Goal: Entertainment & Leisure: Consume media (video, audio)

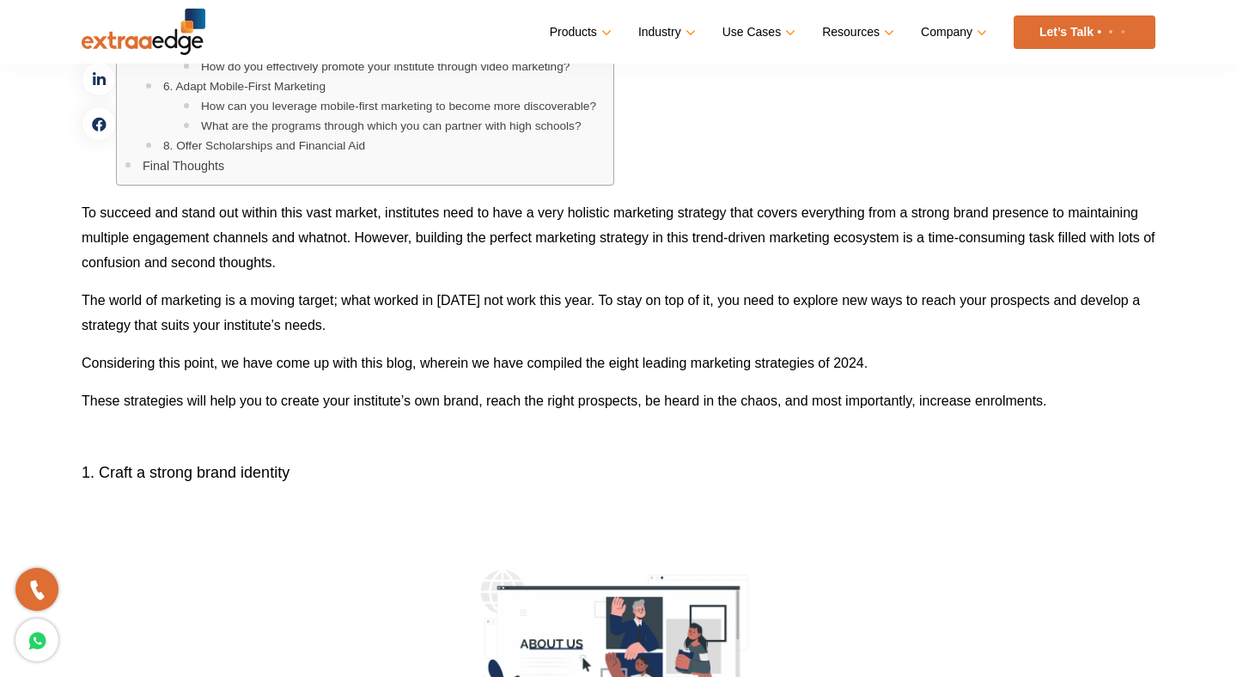
scroll to position [1011, 0]
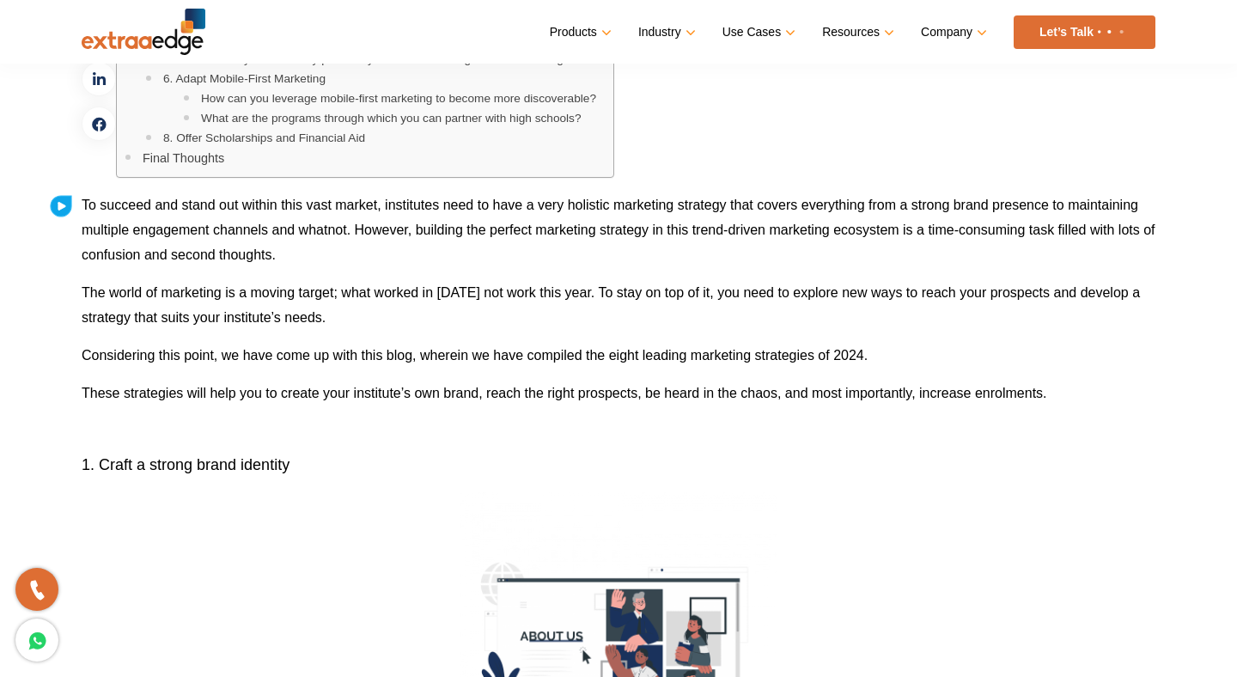
click at [58, 207] on icon at bounding box center [61, 206] width 7 height 8
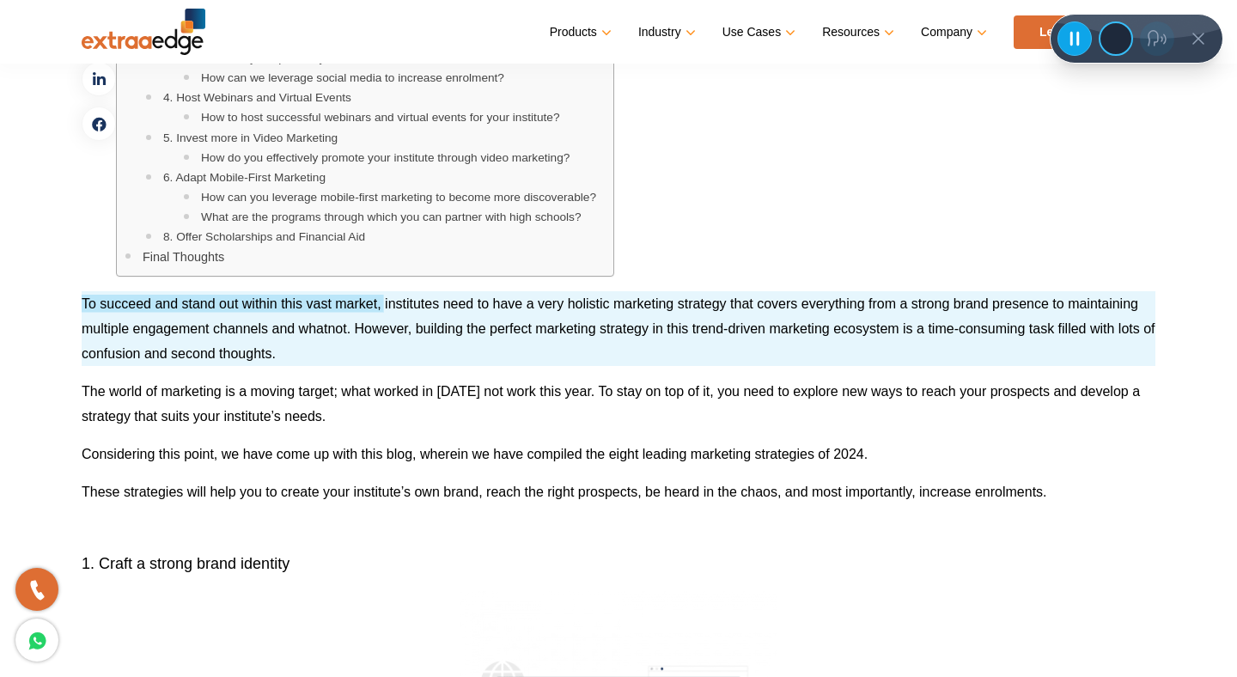
scroll to position [902, 0]
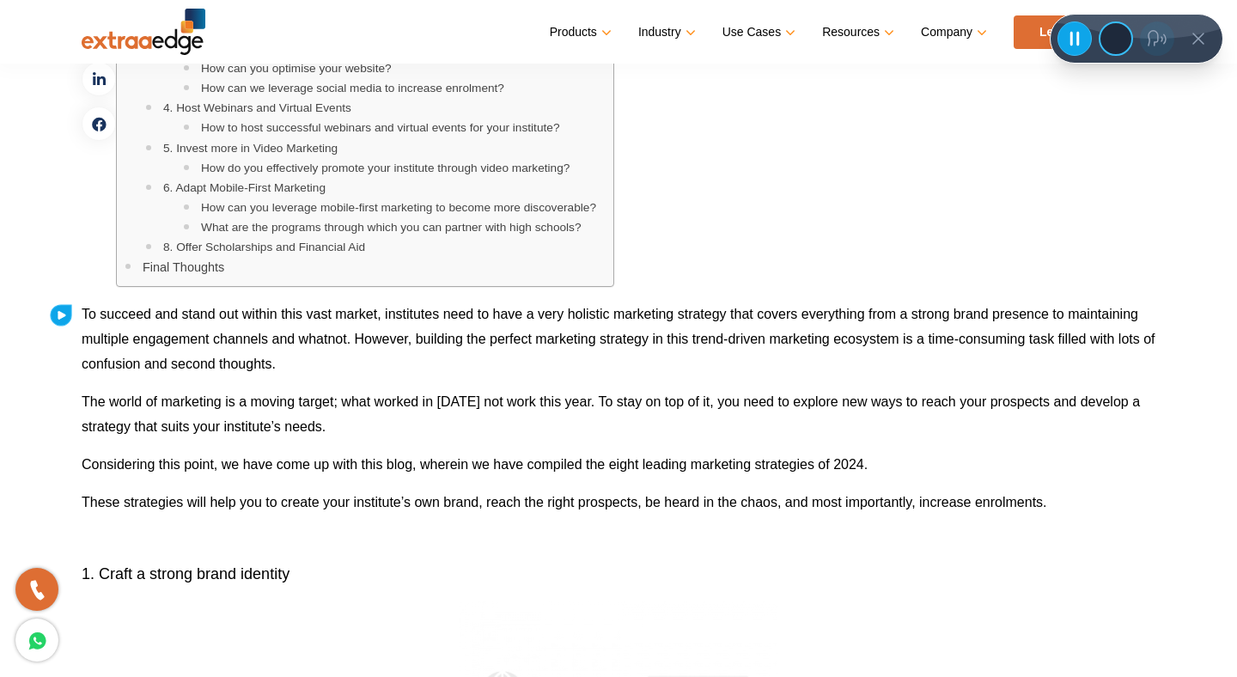
click at [60, 314] on icon at bounding box center [62, 315] width 8 height 8
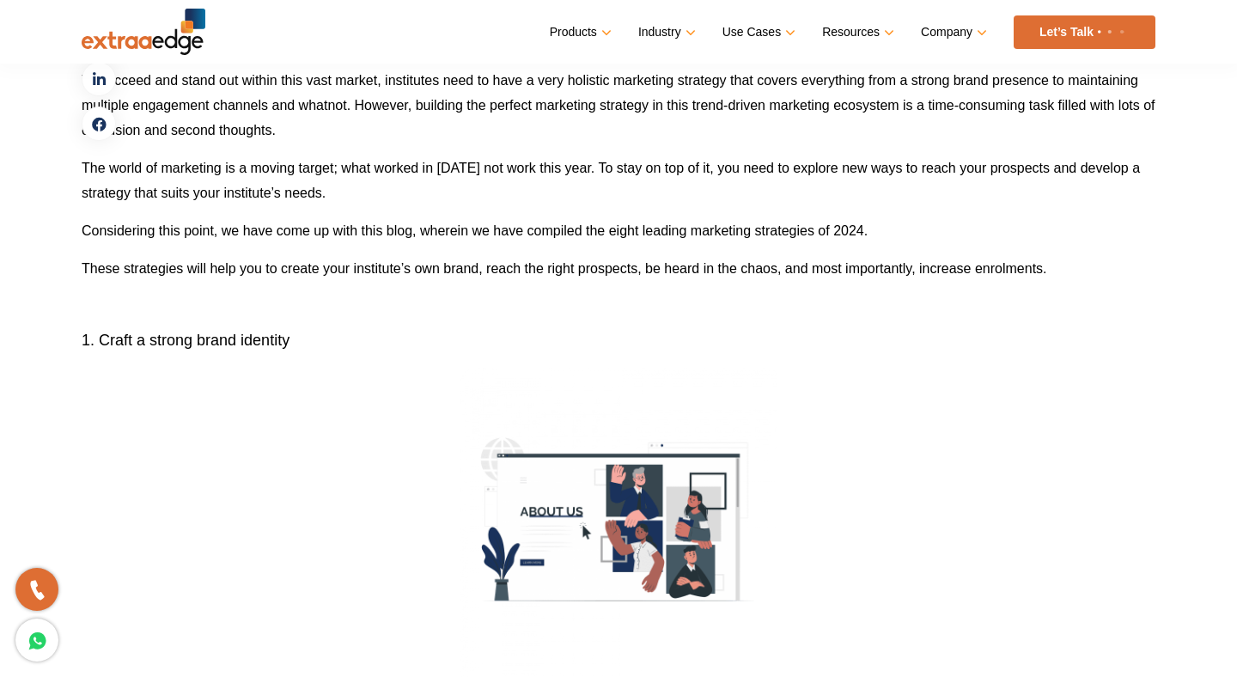
scroll to position [1137, 0]
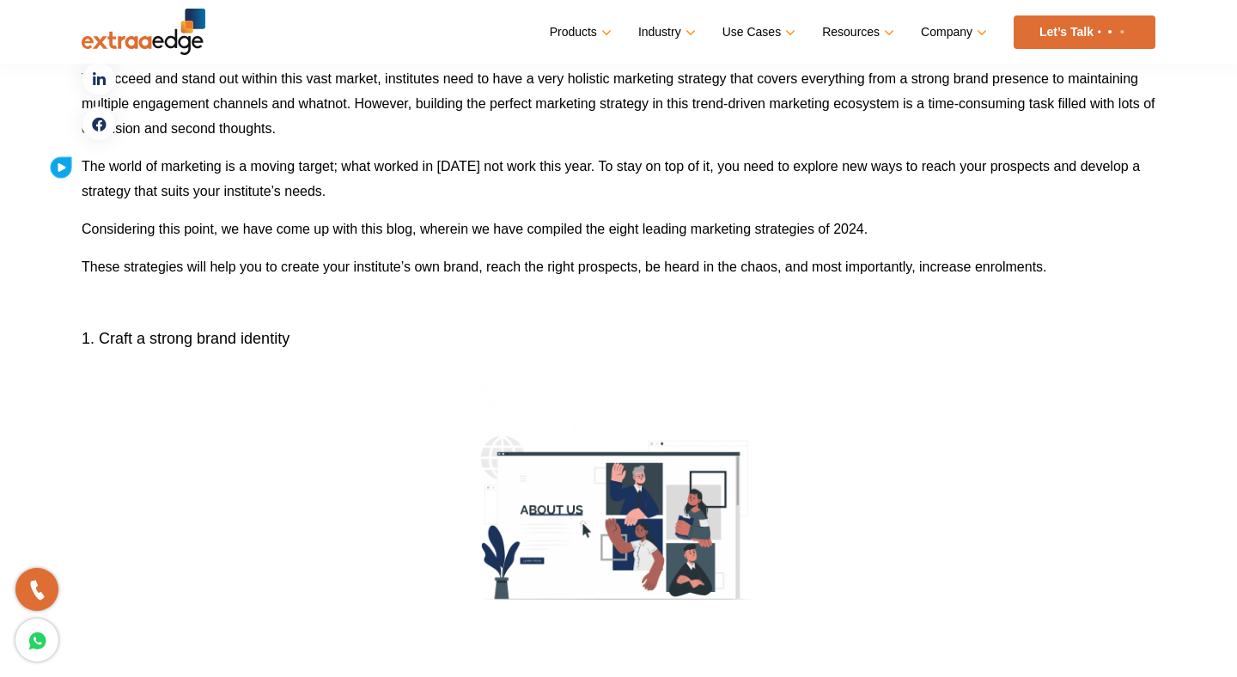
click at [62, 167] on icon at bounding box center [61, 167] width 7 height 8
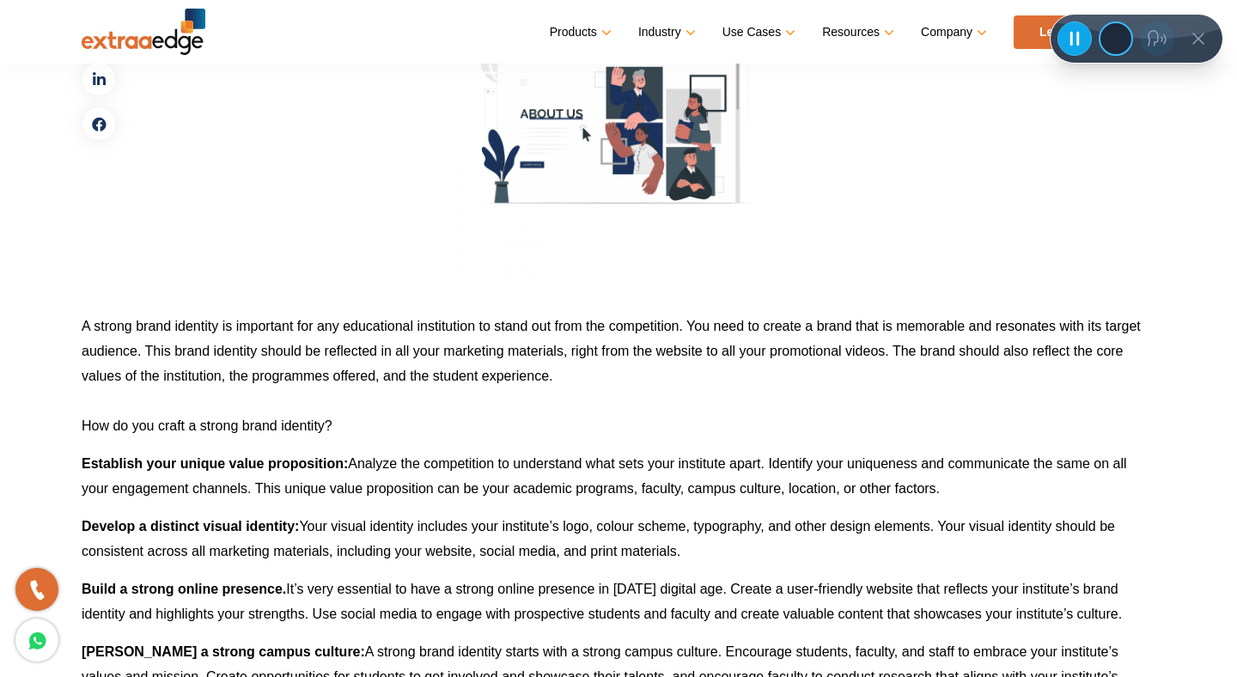
scroll to position [1561, 0]
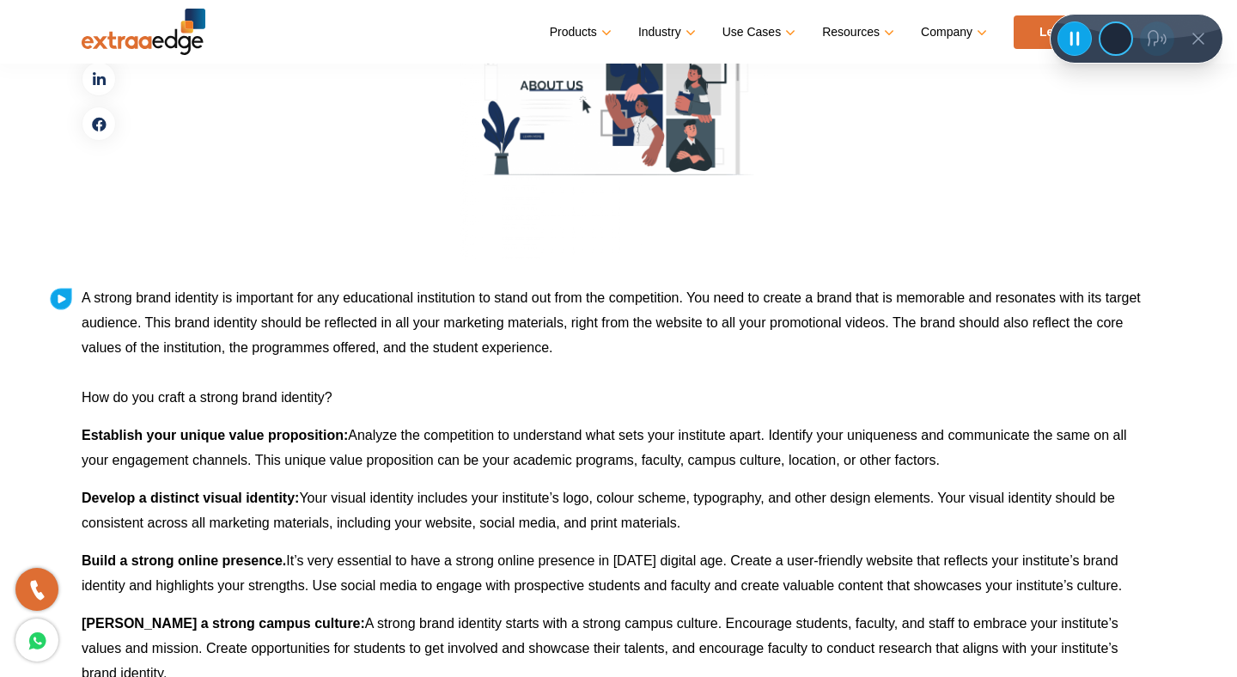
click at [58, 300] on icon at bounding box center [62, 299] width 8 height 8
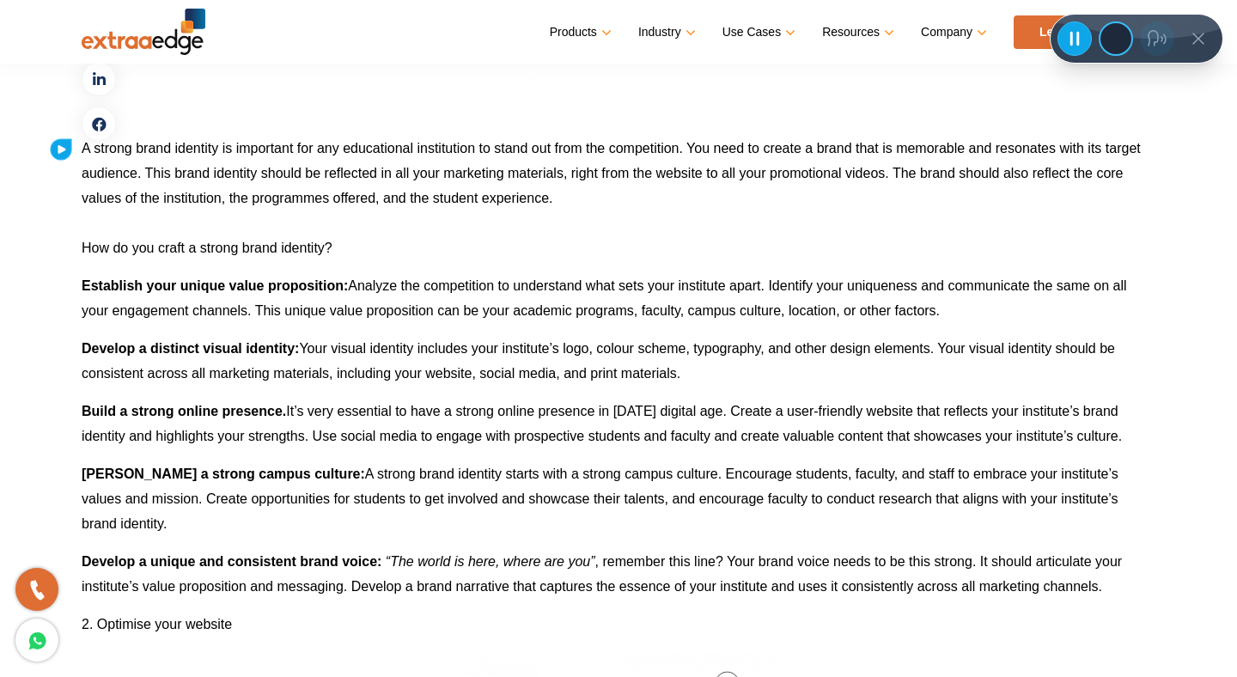
scroll to position [1723, 0]
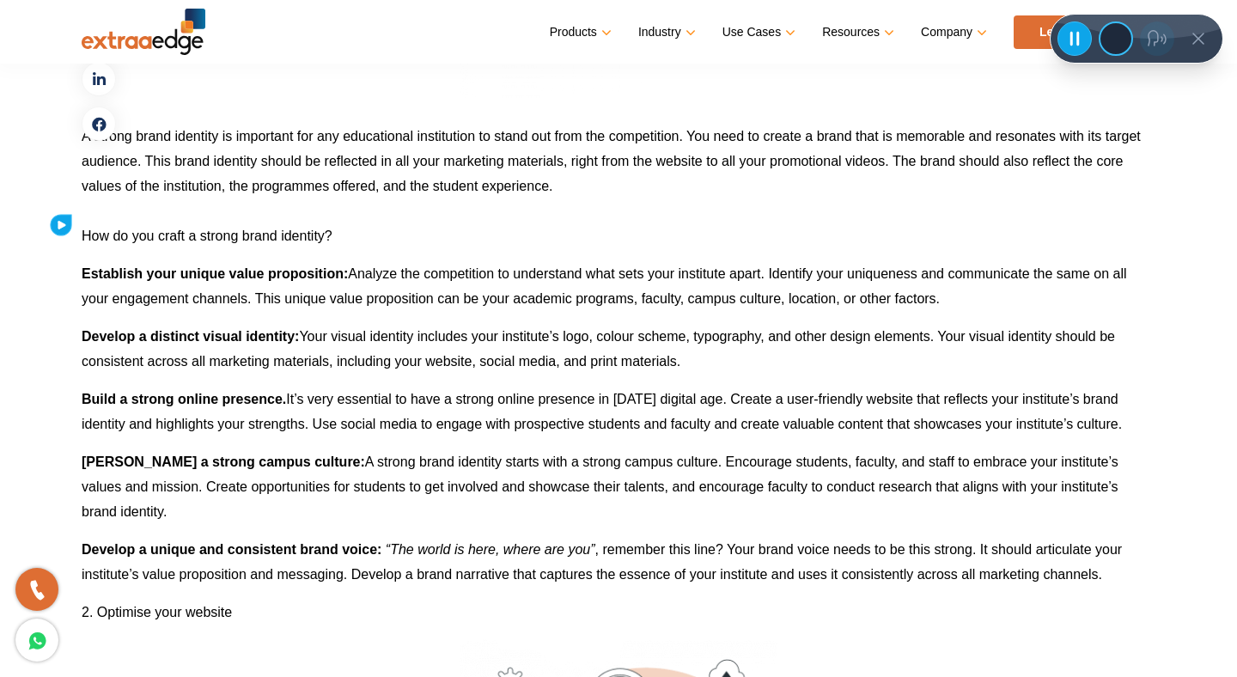
click at [62, 223] on icon at bounding box center [61, 225] width 7 height 8
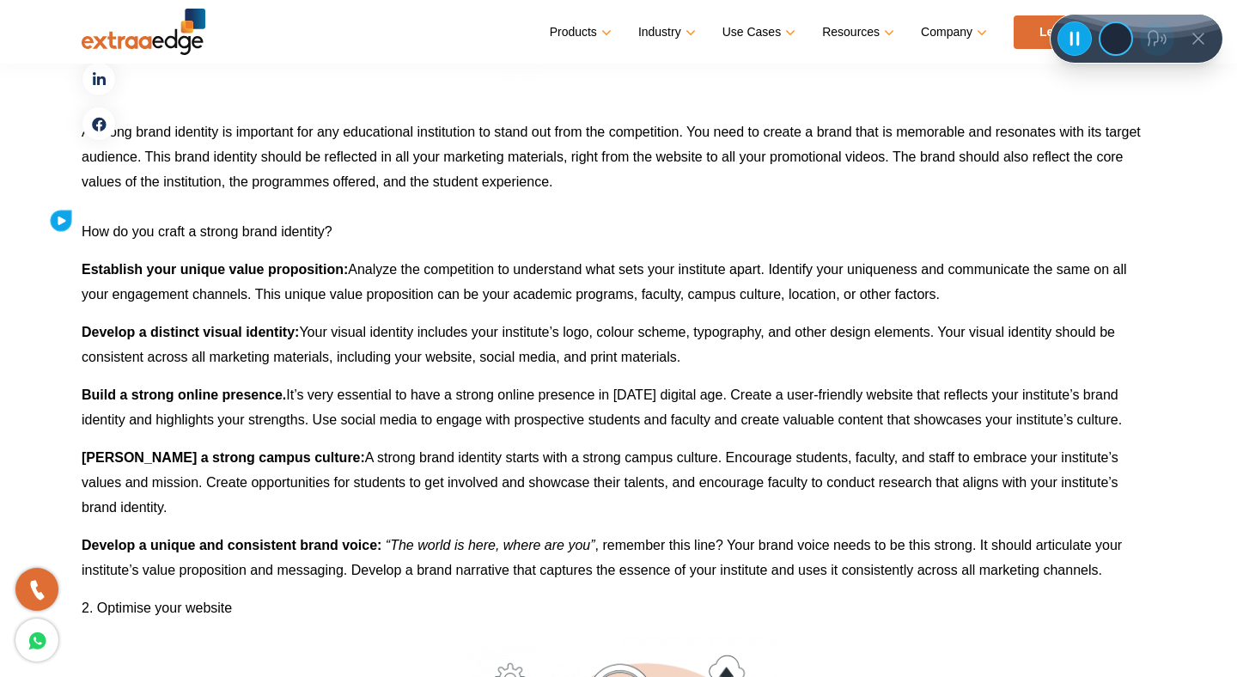
scroll to position [1733, 0]
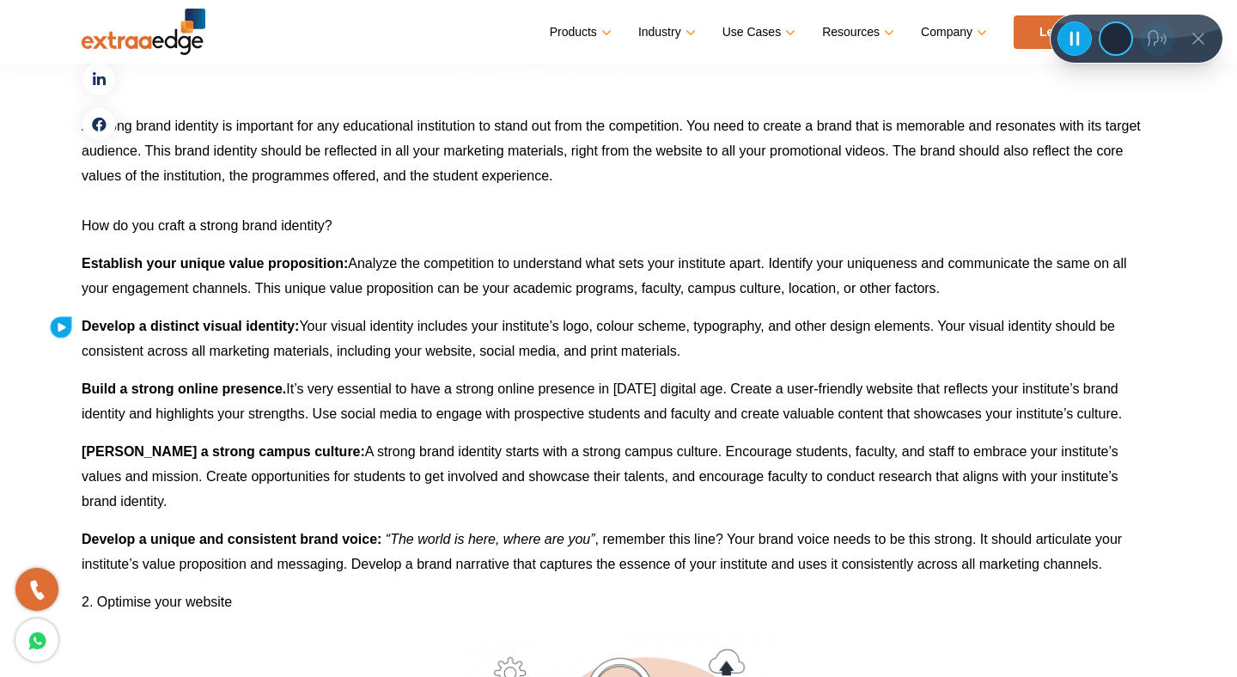
click at [63, 328] on icon at bounding box center [61, 327] width 7 height 8
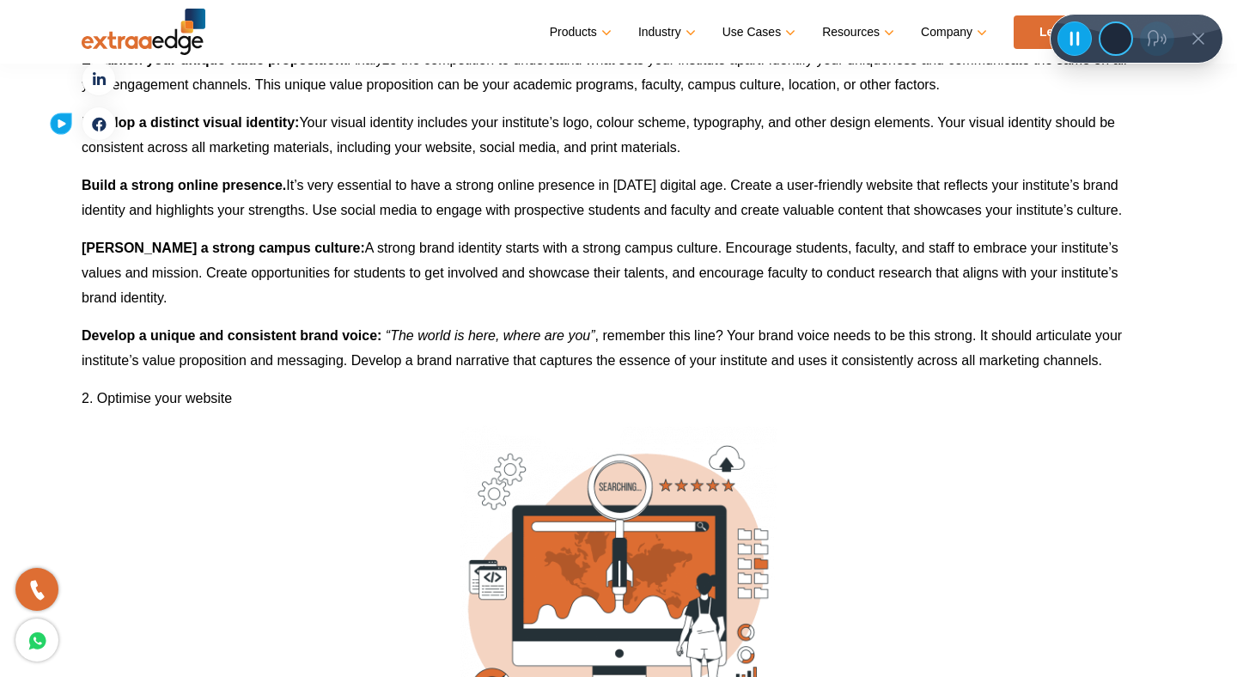
scroll to position [1942, 0]
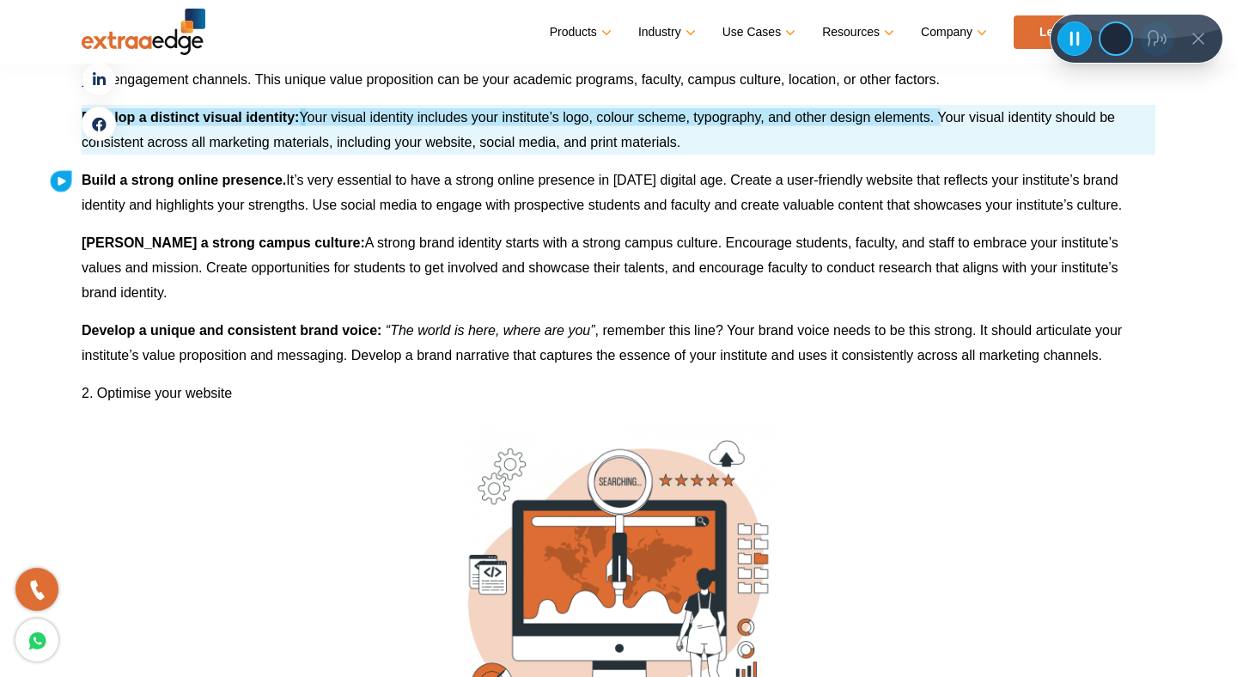
click at [67, 174] on icon at bounding box center [61, 181] width 15 height 15
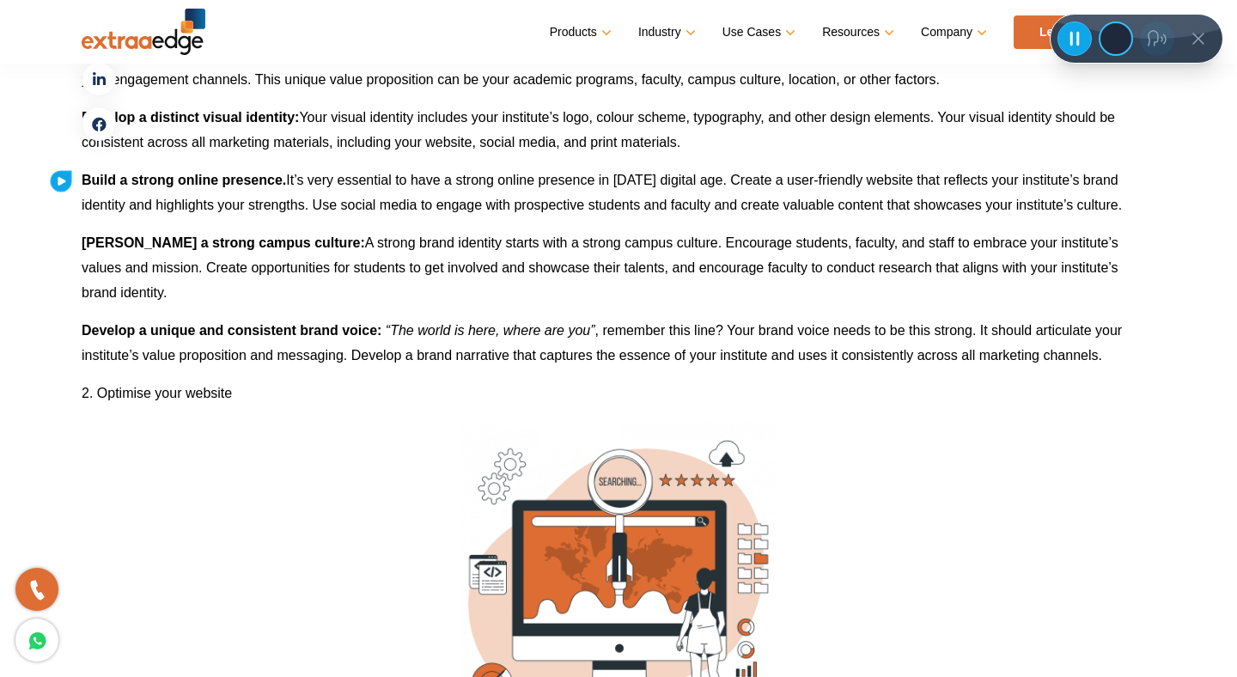
click at [62, 179] on icon at bounding box center [62, 181] width 9 height 9
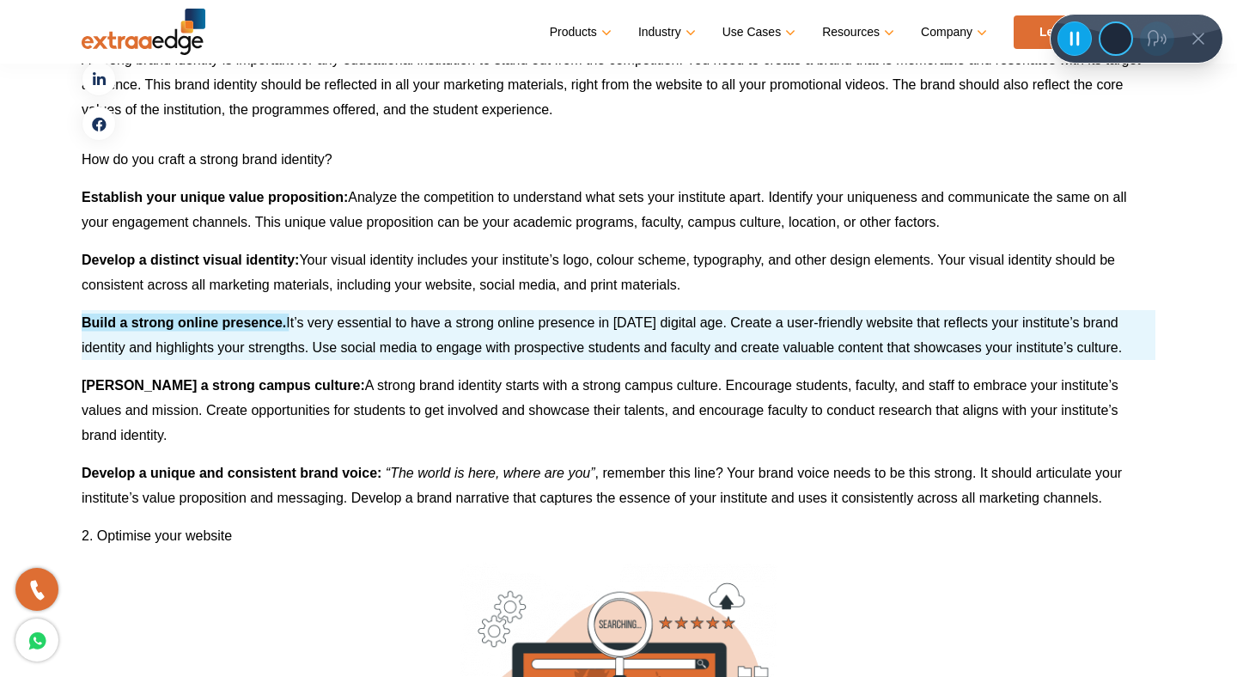
scroll to position [1796, 0]
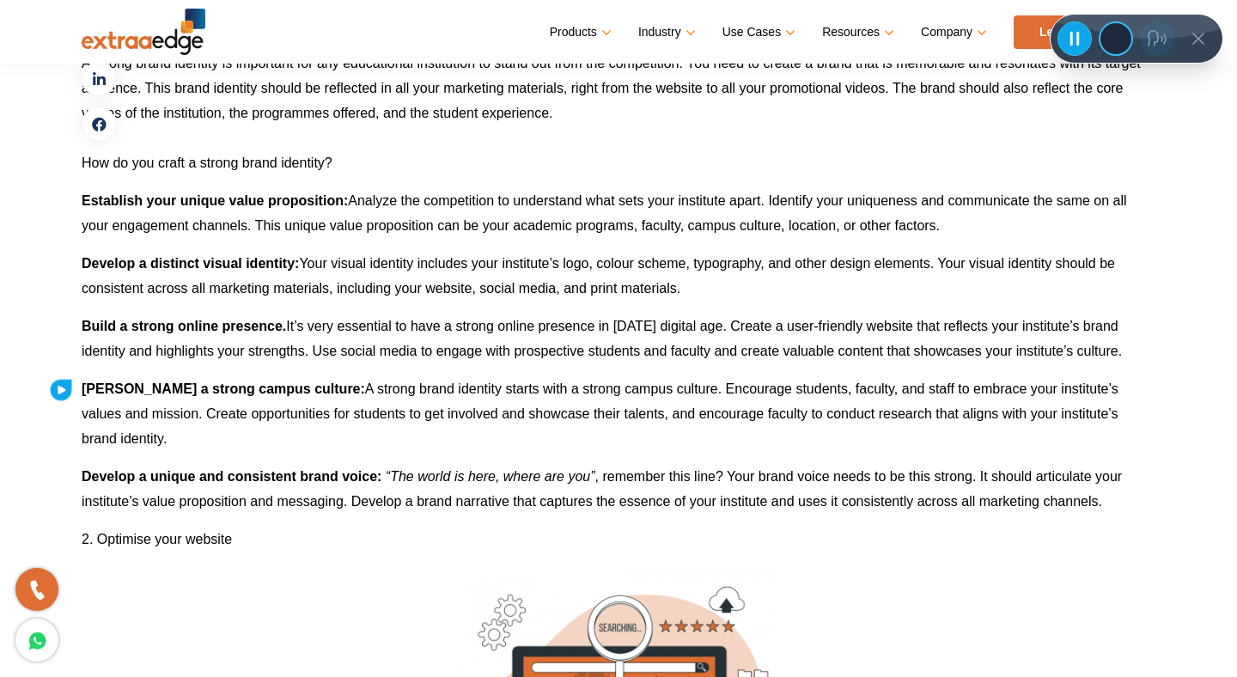
click at [64, 388] on icon at bounding box center [61, 390] width 15 height 15
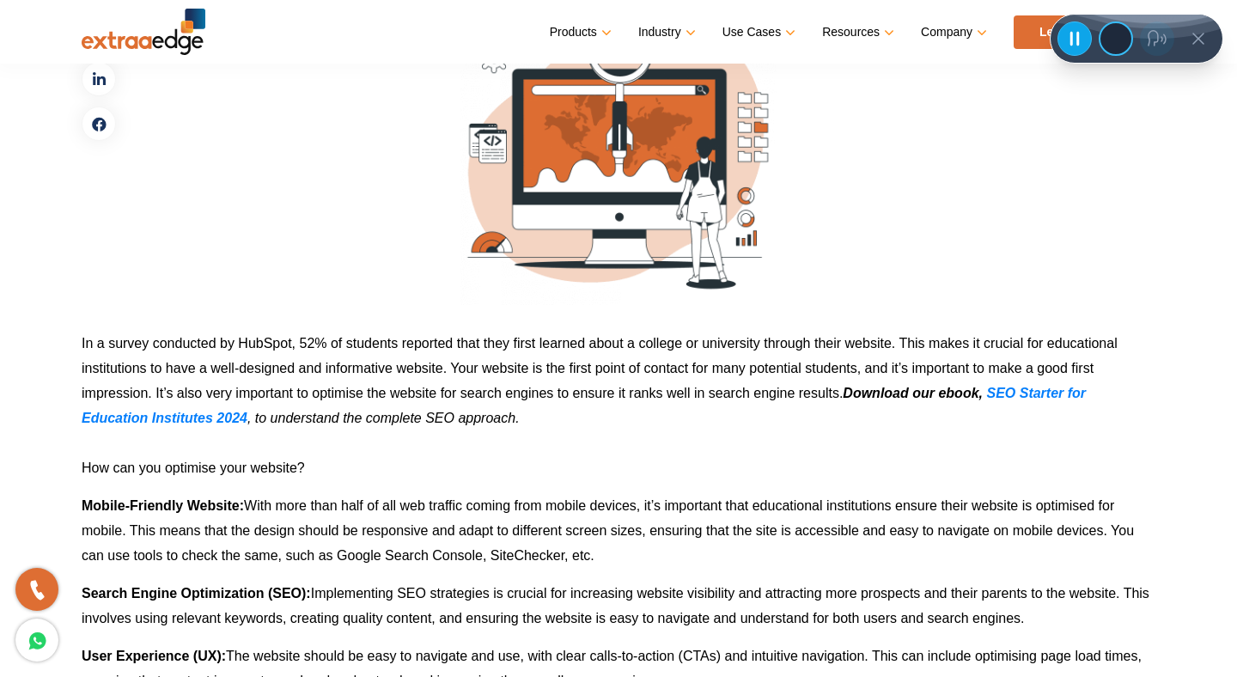
scroll to position [2390, 0]
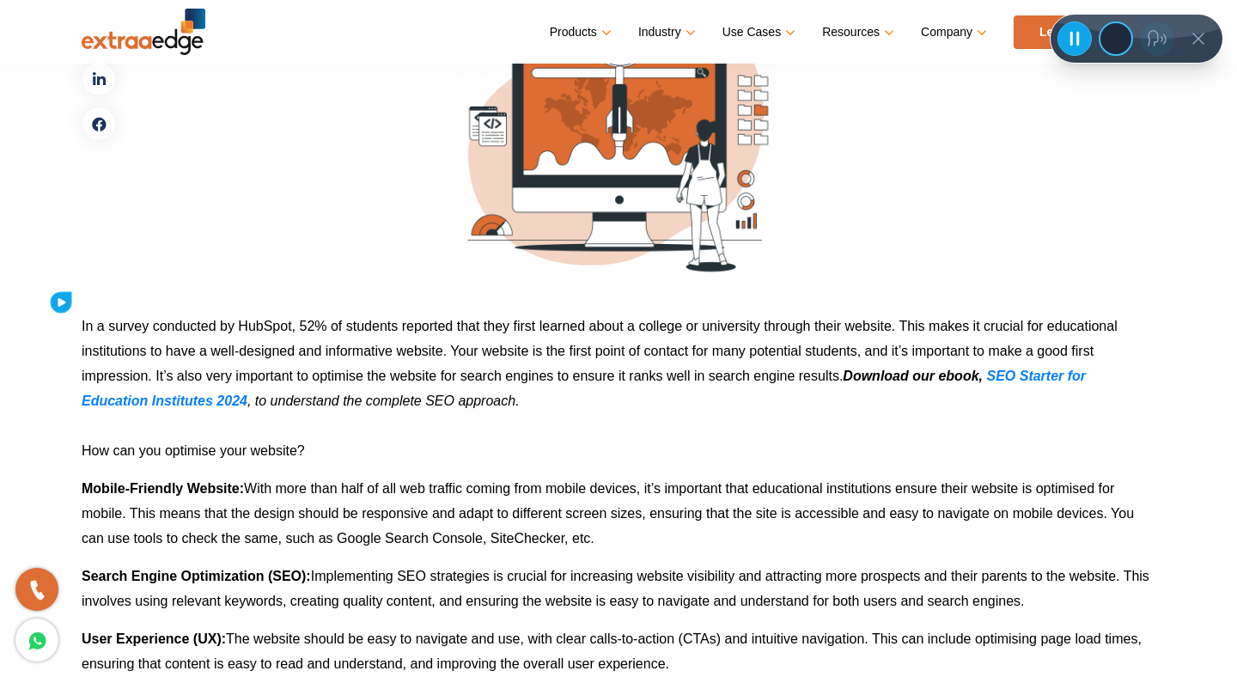
click at [68, 301] on icon at bounding box center [61, 302] width 15 height 15
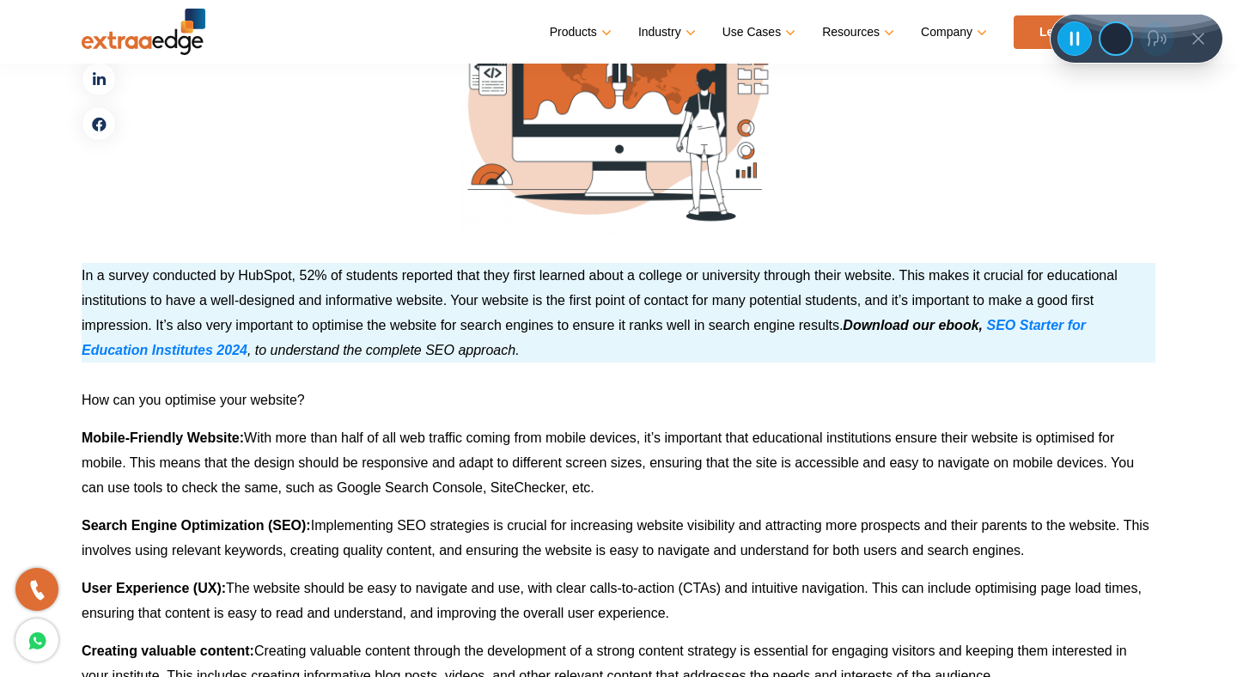
scroll to position [2445, 0]
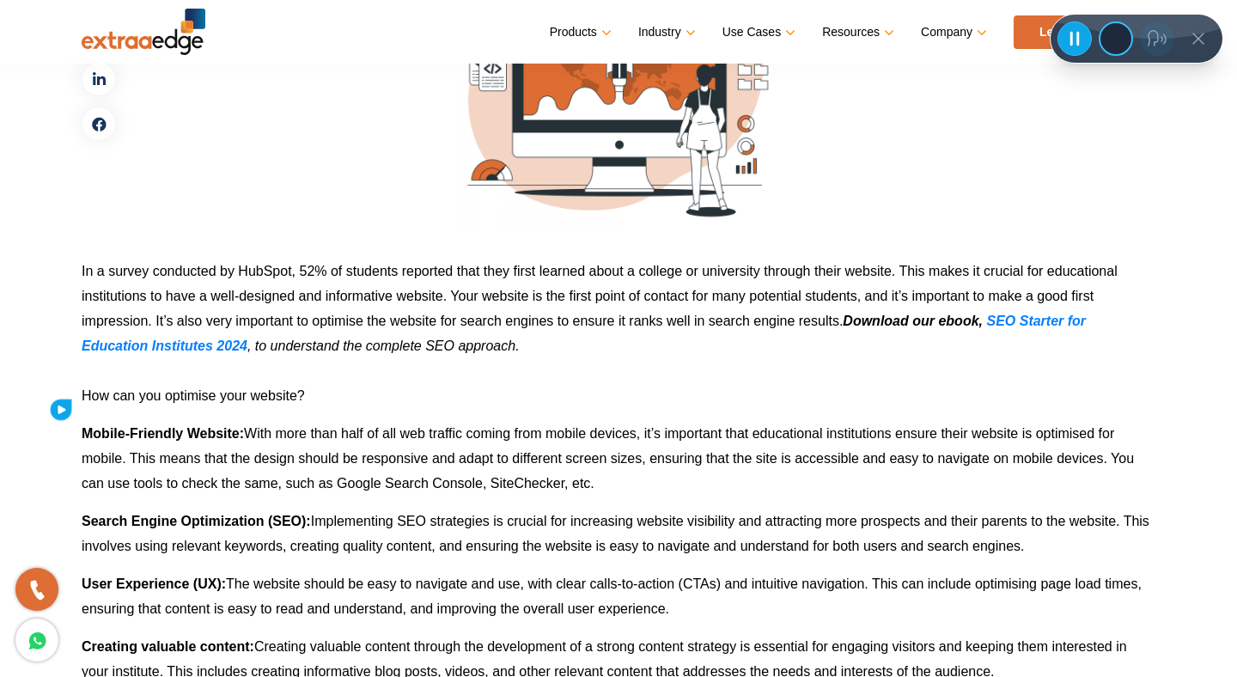
click at [71, 411] on div at bounding box center [60, 410] width 29 height 29
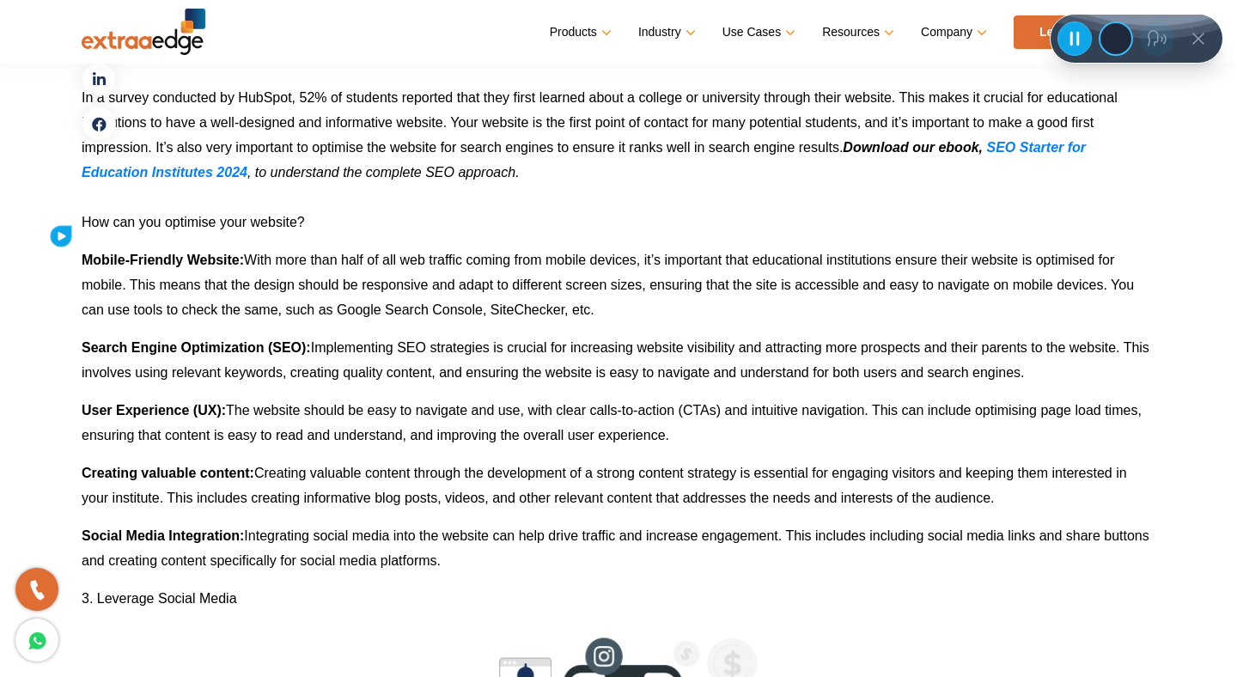
scroll to position [2615, 0]
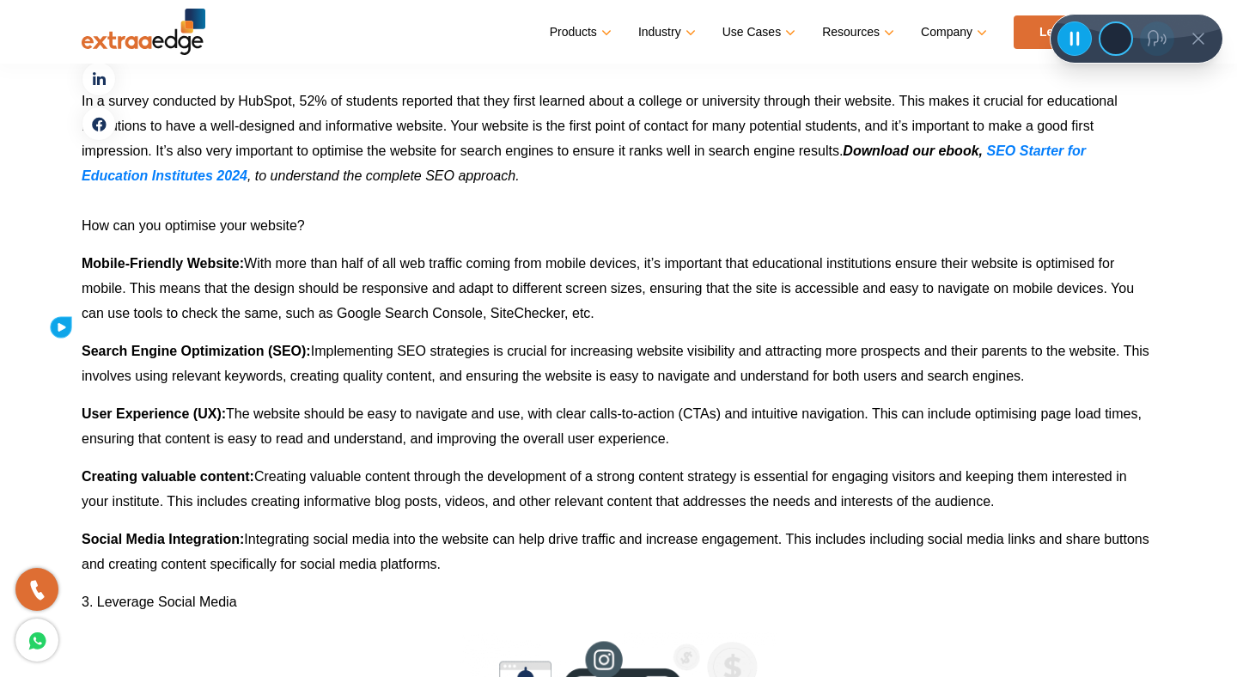
click at [65, 321] on icon at bounding box center [61, 328] width 18 height 18
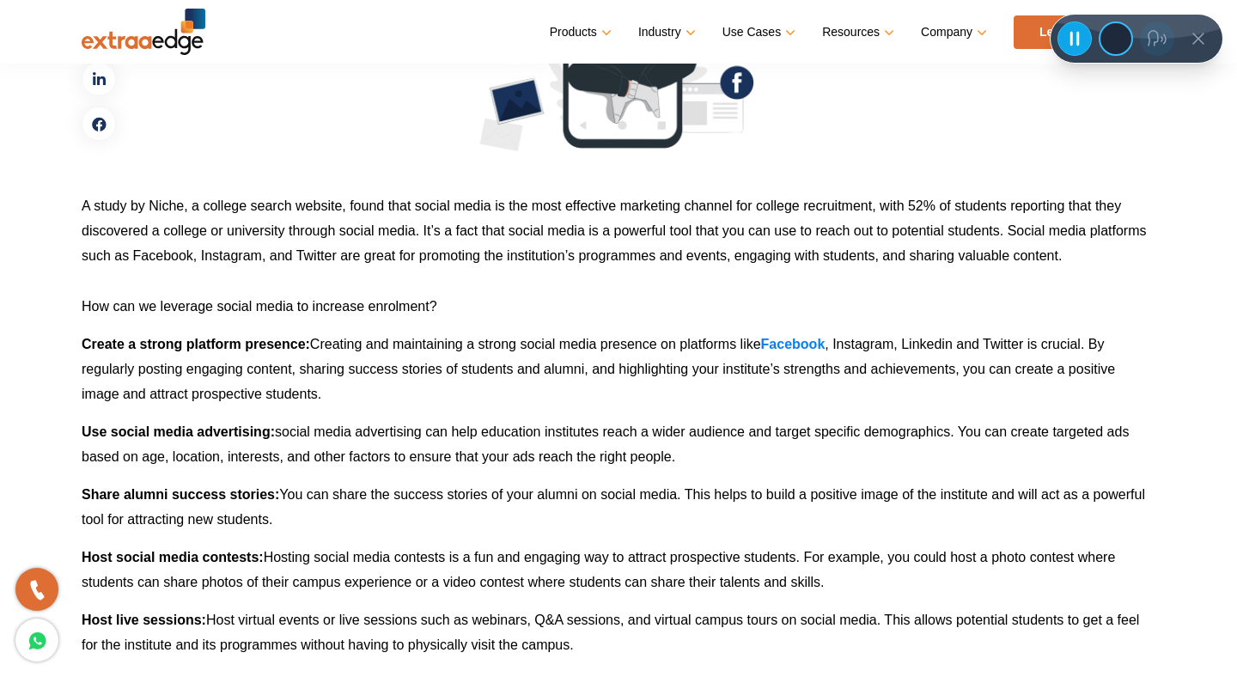
scroll to position [3403, 0]
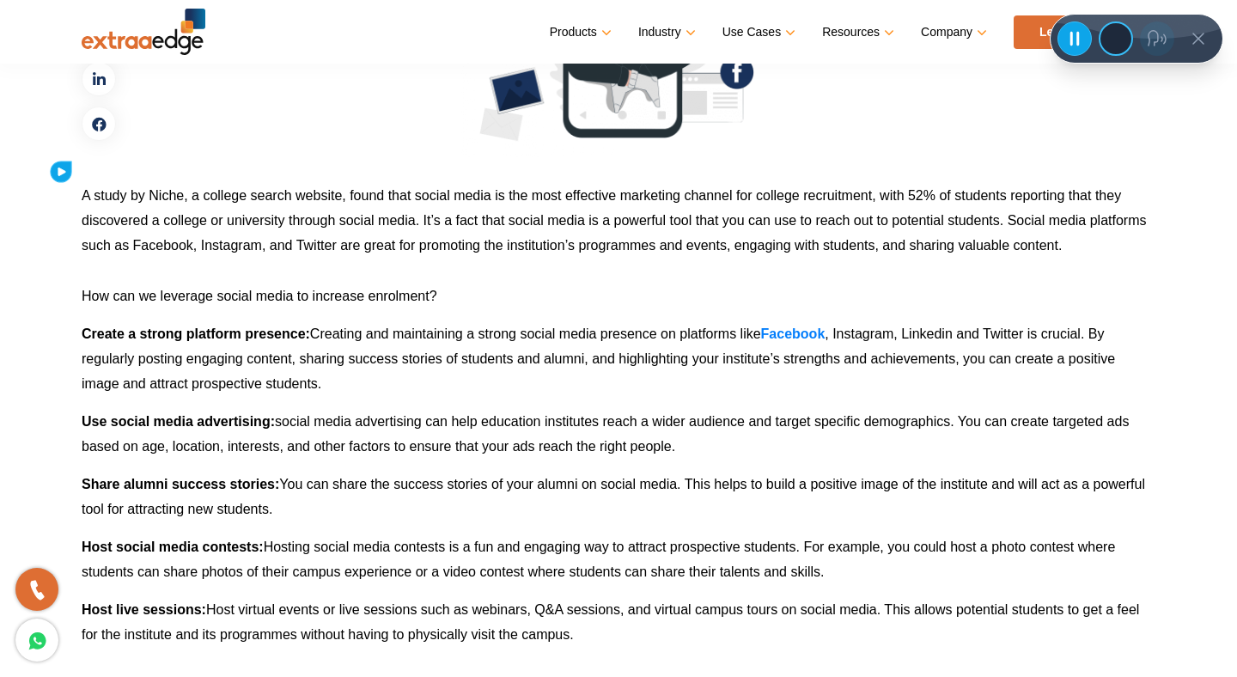
click at [61, 178] on icon at bounding box center [61, 172] width 18 height 18
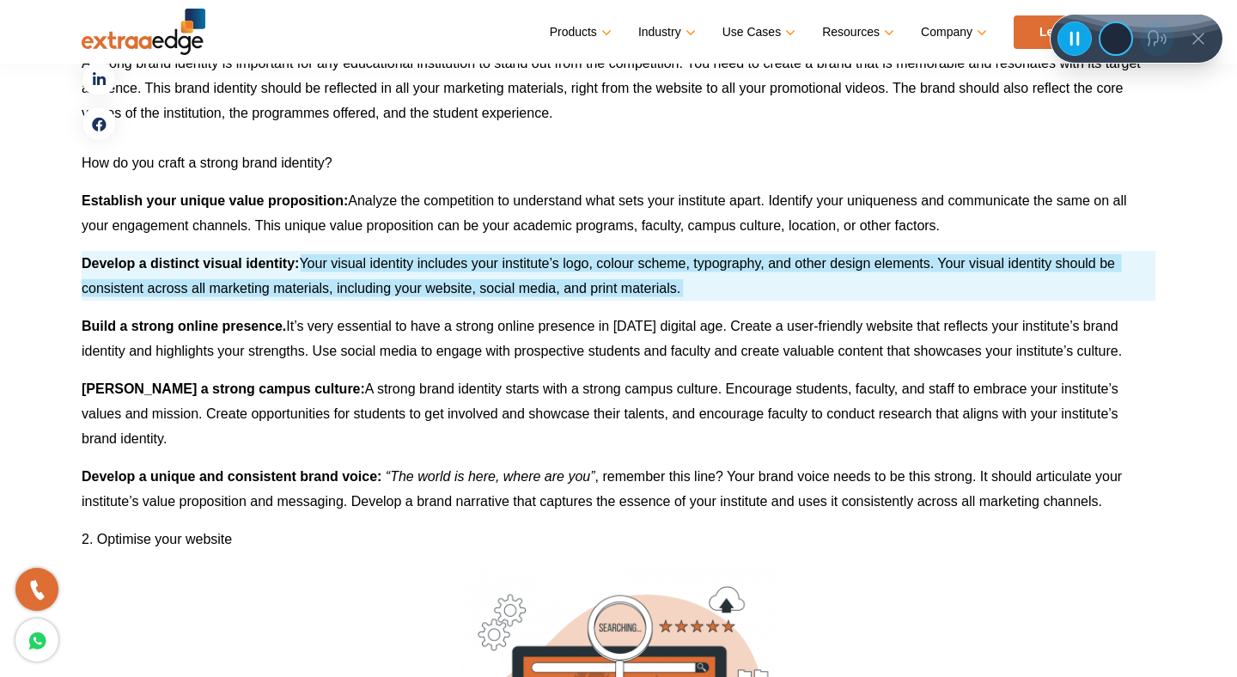
scroll to position [1733, 0]
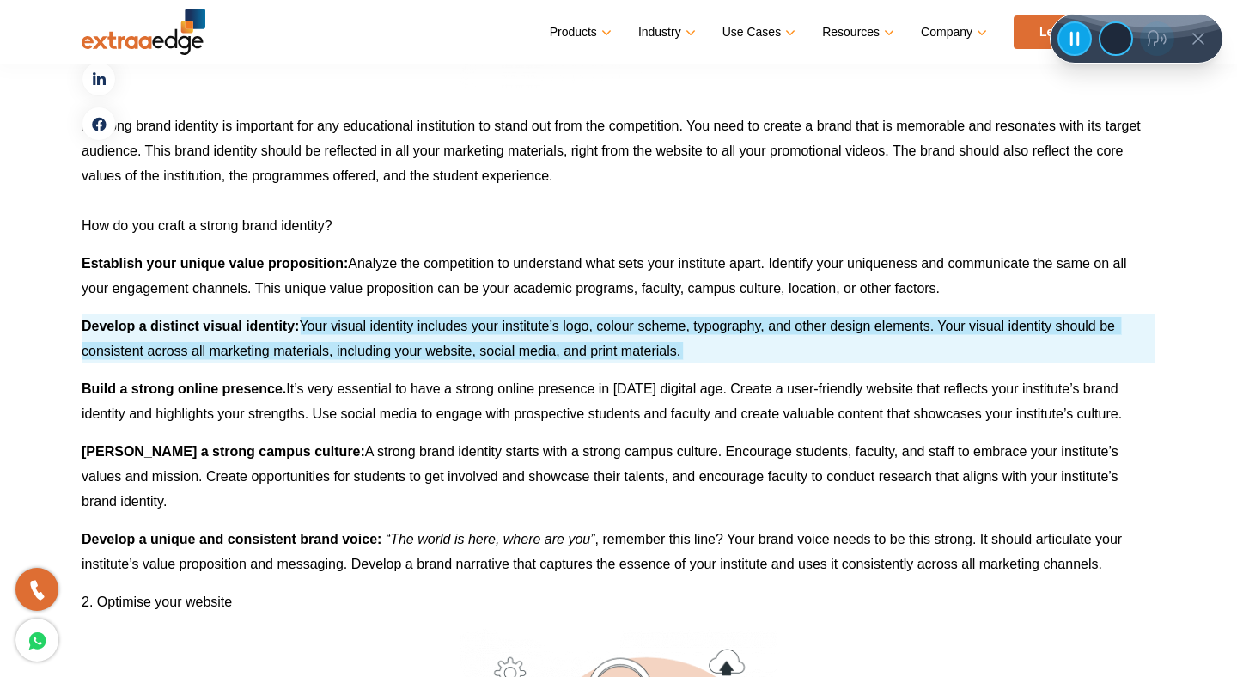
click at [1070, 43] on icon at bounding box center [1074, 39] width 9 height 15
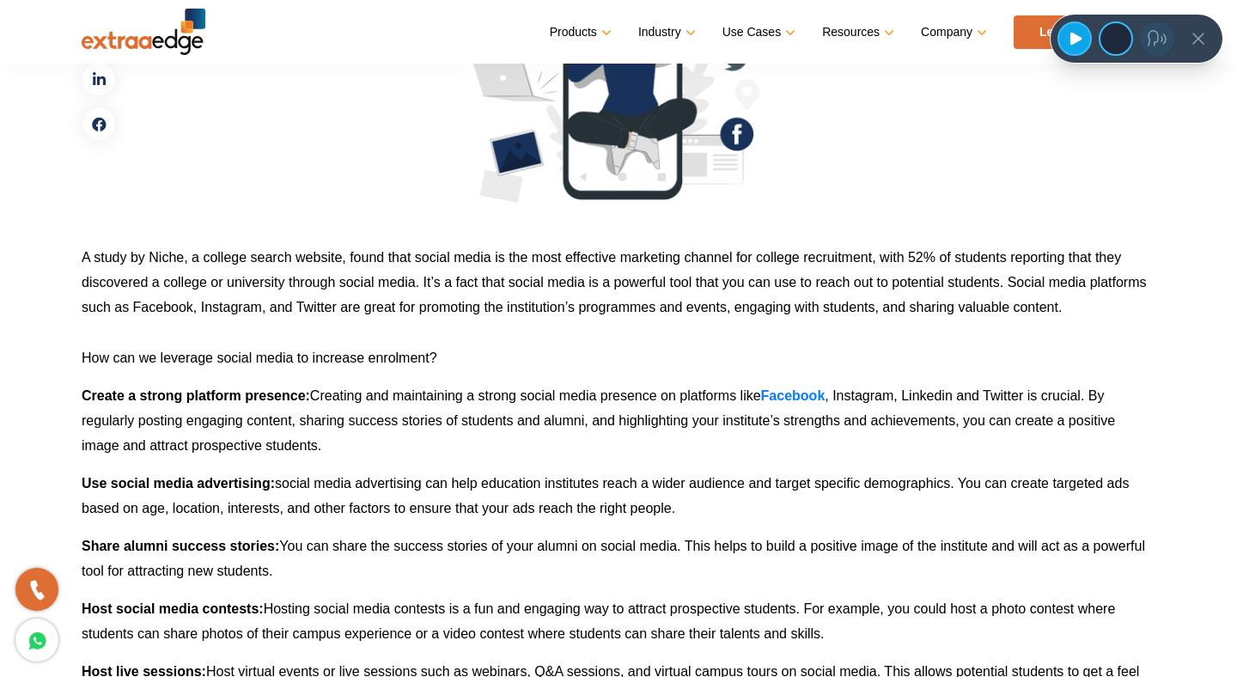
scroll to position [3350, 0]
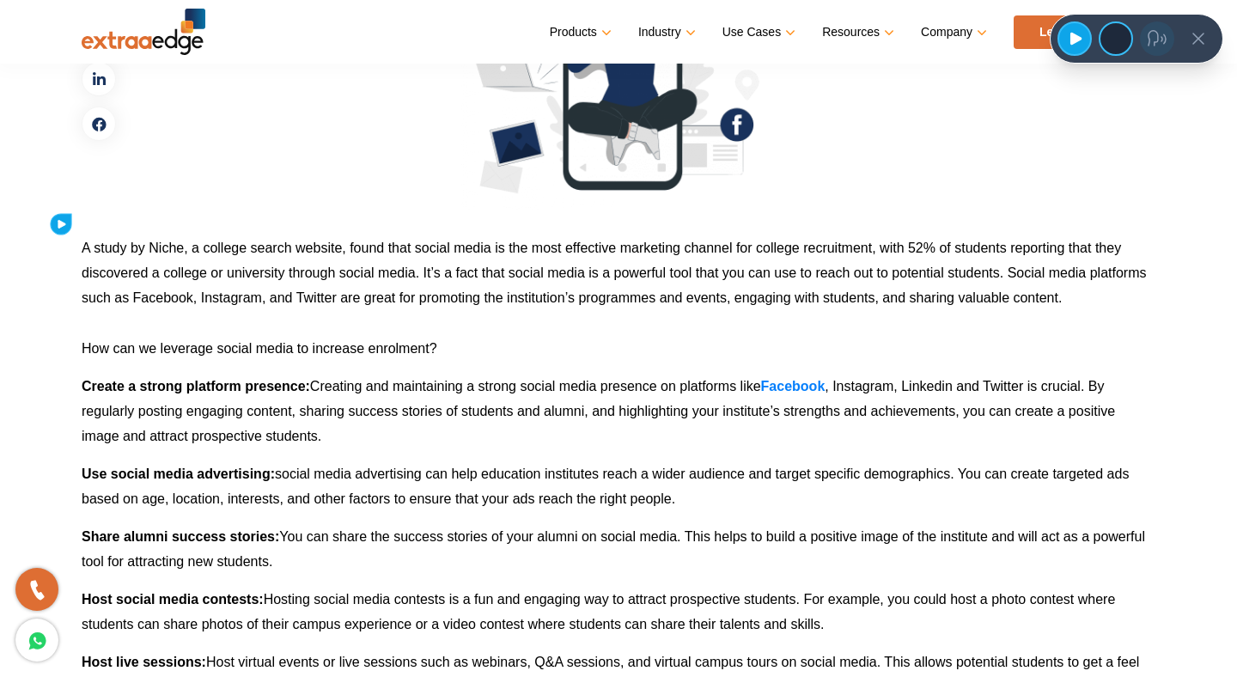
click at [67, 222] on icon at bounding box center [61, 224] width 16 height 16
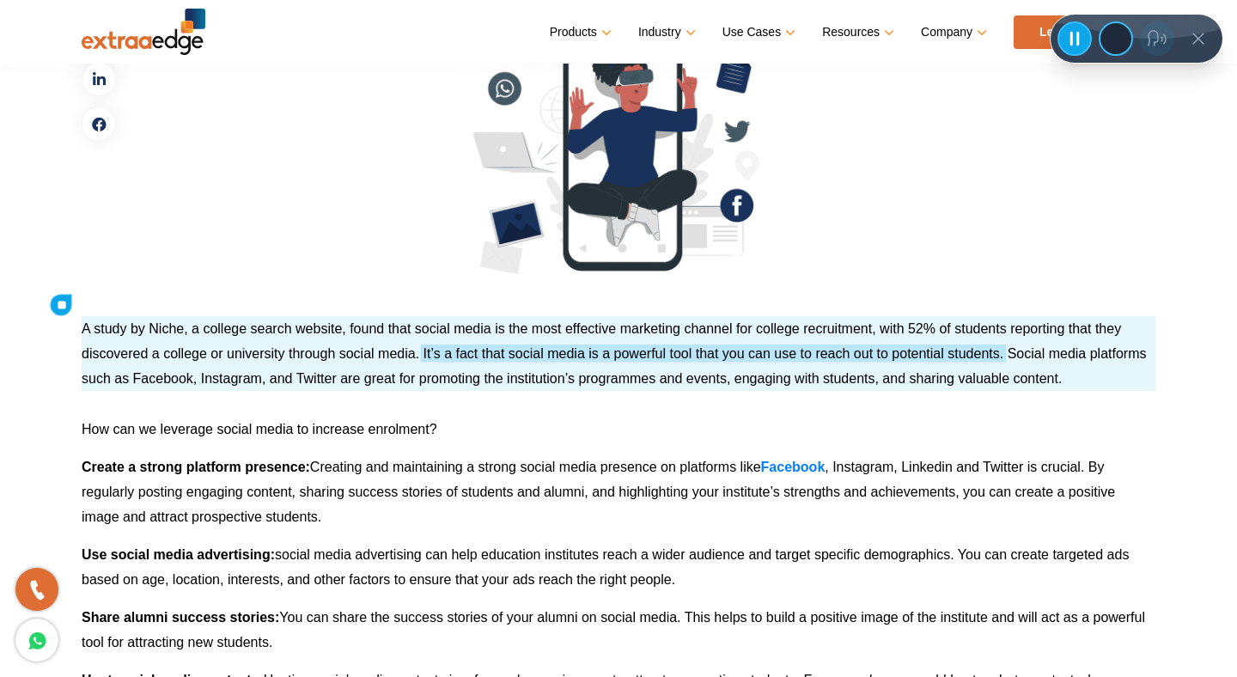
scroll to position [3260, 0]
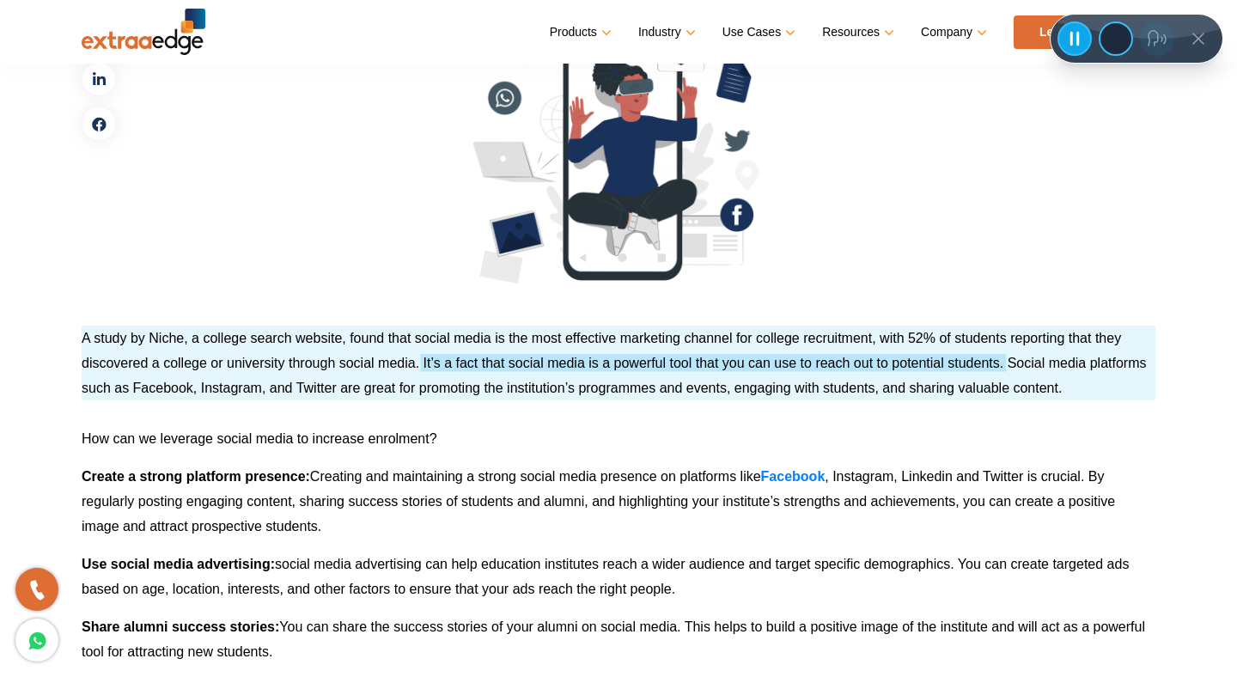
click at [1079, 39] on icon at bounding box center [1074, 38] width 21 height 21
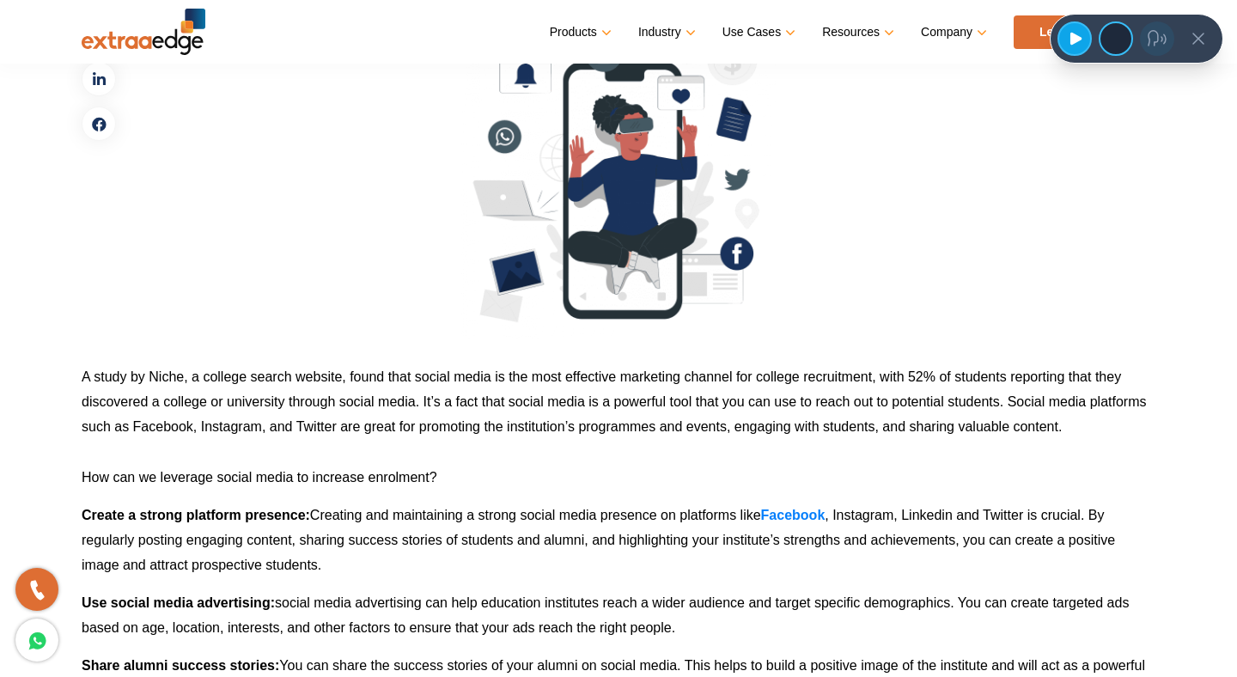
scroll to position [2992, 0]
